Goal: Check status: Check status

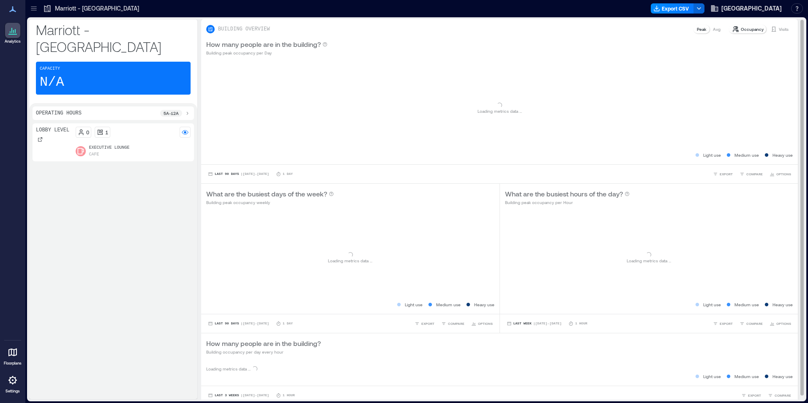
click at [771, 30] on div "Visits" at bounding box center [779, 29] width 25 height 8
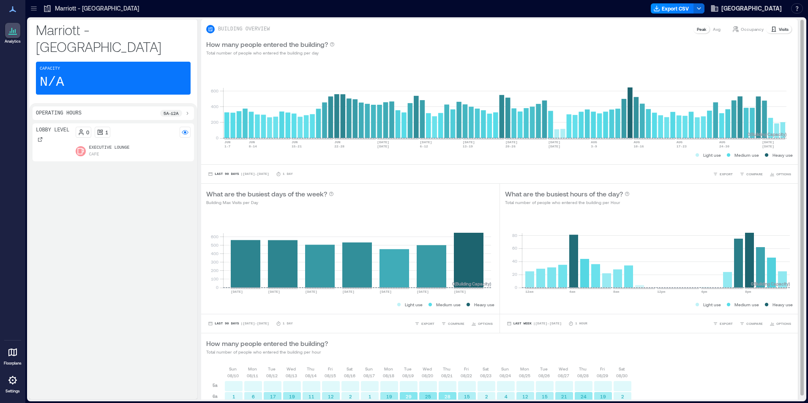
click at [781, 30] on p "Visits" at bounding box center [784, 29] width 10 height 7
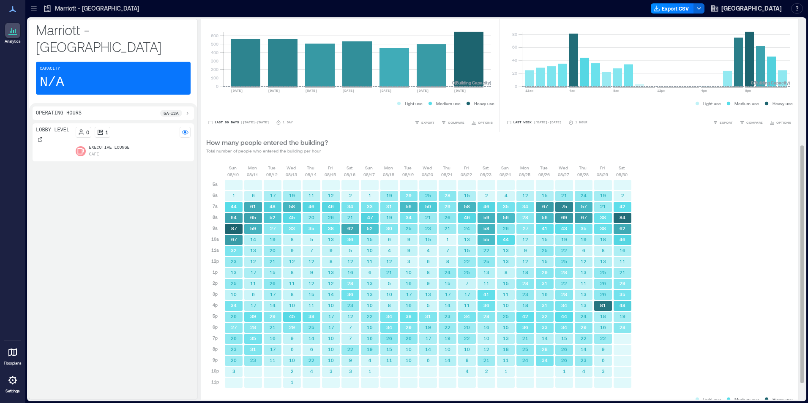
scroll to position [229, 0]
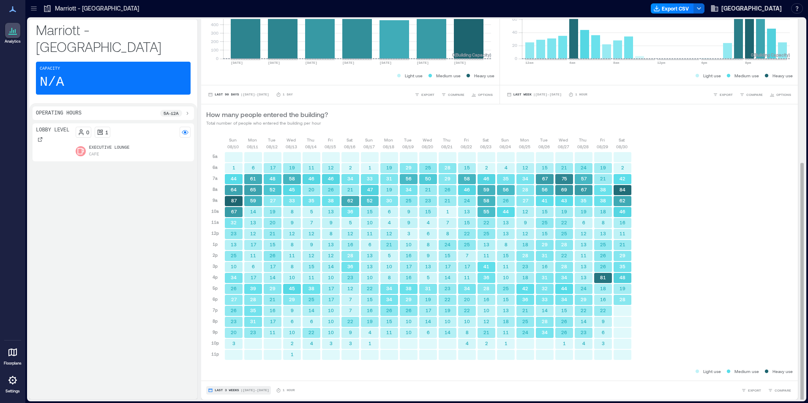
click at [229, 391] on span "Last 3 Weeks" at bounding box center [227, 391] width 25 height 0
click at [227, 377] on span "Custom" at bounding box center [223, 375] width 18 height 6
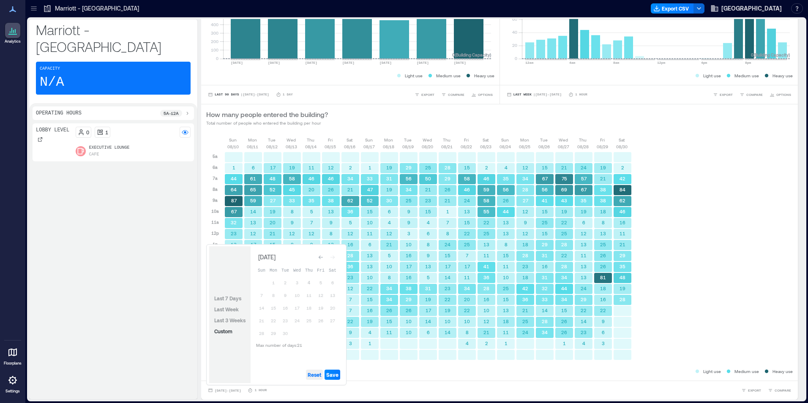
click at [312, 374] on span "Reset" at bounding box center [315, 375] width 14 height 7
click at [311, 285] on button "4" at bounding box center [309, 283] width 12 height 12
click at [300, 285] on button "3" at bounding box center [297, 283] width 12 height 12
click at [331, 373] on span "Save" at bounding box center [332, 375] width 12 height 7
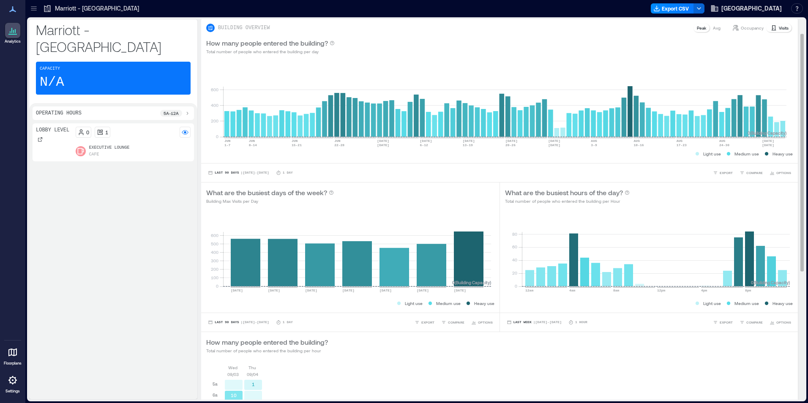
scroll to position [0, 0]
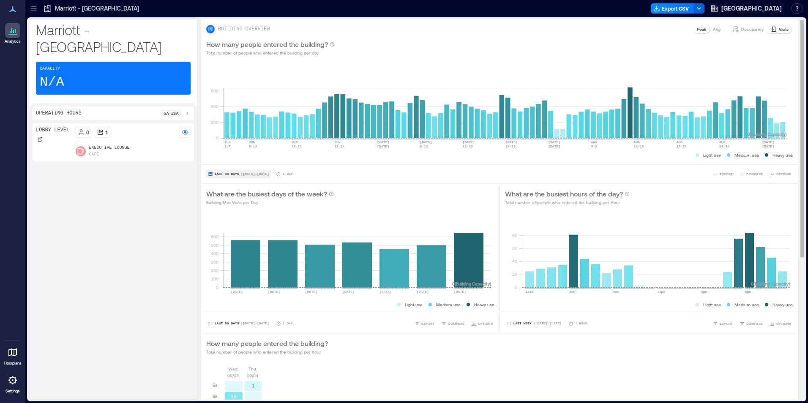
click at [247, 174] on span "| [DATE] - [DATE]" at bounding box center [255, 174] width 28 height 0
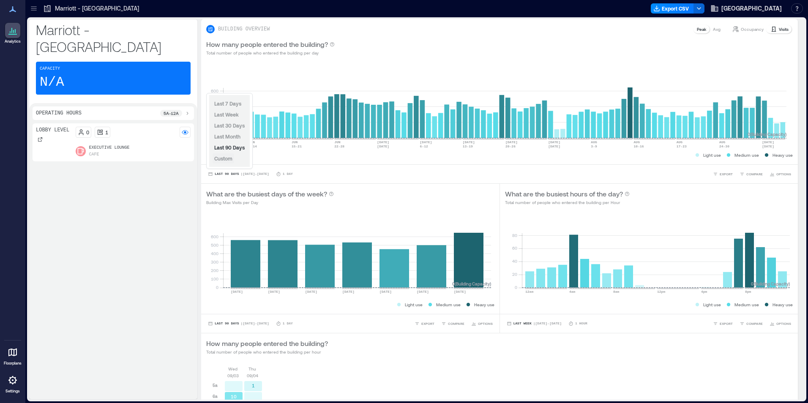
click at [234, 160] on button "Custom" at bounding box center [224, 158] width 22 height 10
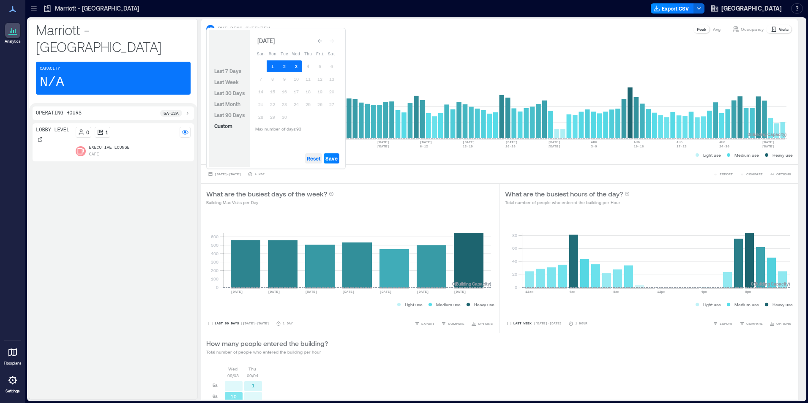
click at [314, 159] on span "Reset" at bounding box center [314, 158] width 14 height 7
click at [293, 65] on button "3" at bounding box center [296, 66] width 12 height 12
click at [284, 65] on button "2" at bounding box center [285, 66] width 12 height 12
click at [335, 155] on span "Save" at bounding box center [331, 158] width 12 height 7
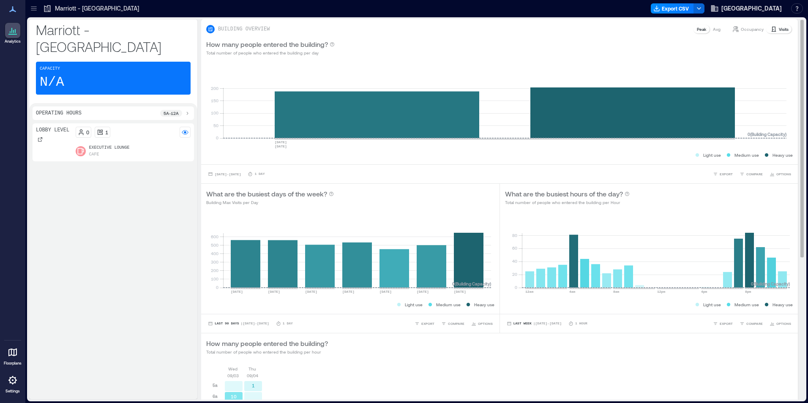
click at [337, 350] on div "How many people entered the building? Total number of people who entered the bu…" at bounding box center [499, 347] width 587 height 17
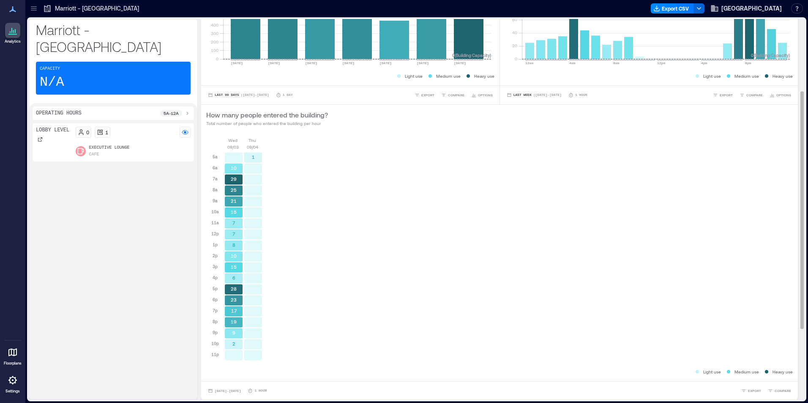
scroll to position [229, 0]
